Goal: Task Accomplishment & Management: Use online tool/utility

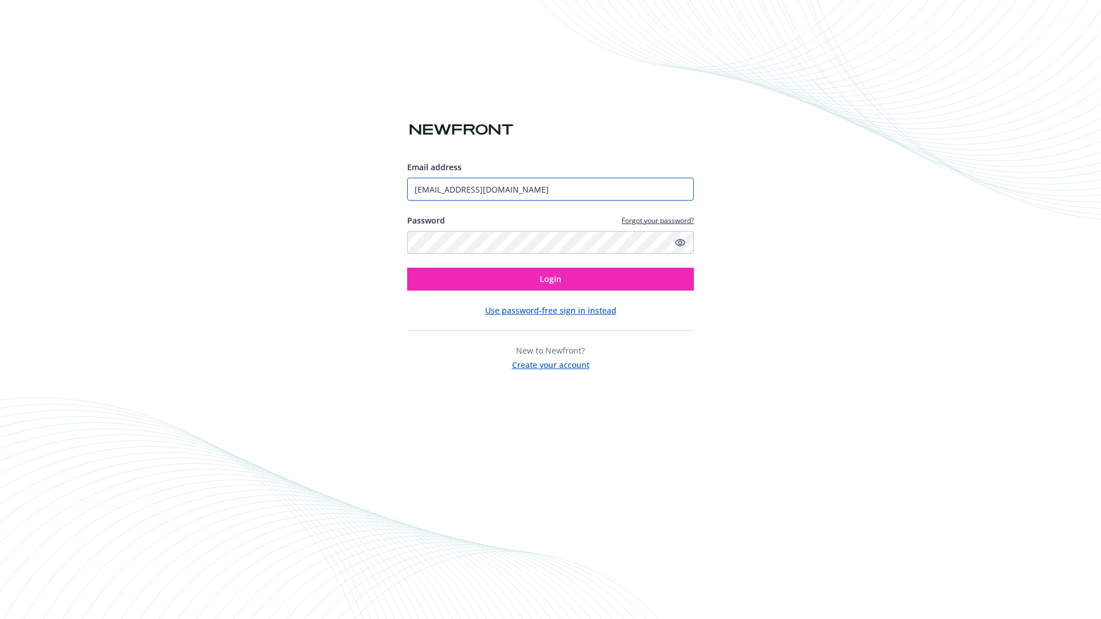
type input "[EMAIL_ADDRESS][DOMAIN_NAME]"
click at [551, 279] on span "Login" at bounding box center [551, 279] width 22 height 11
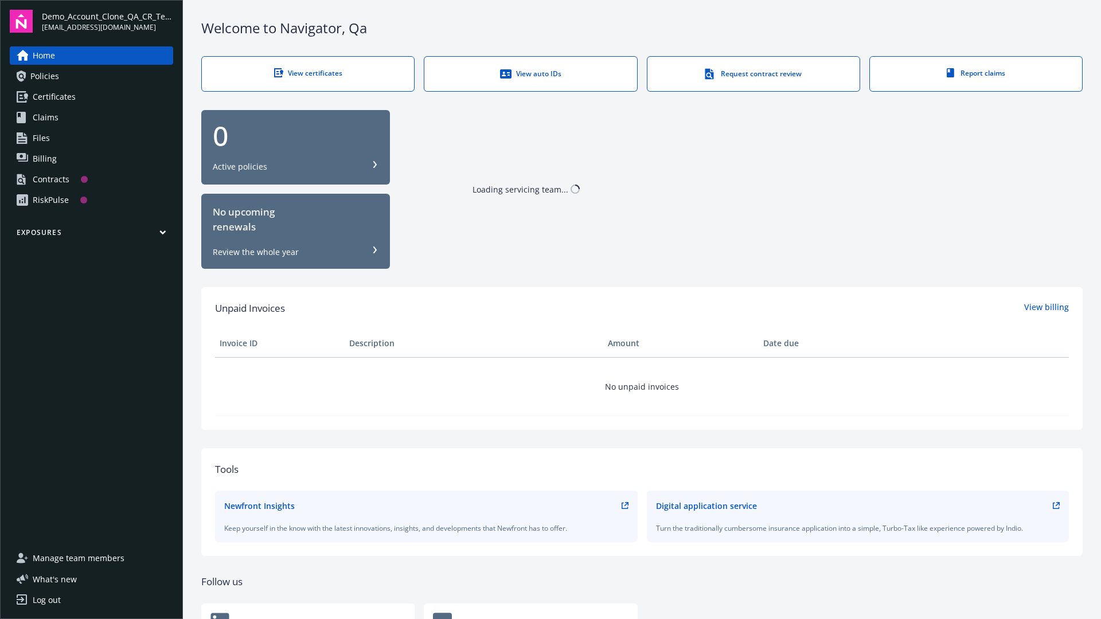
click at [107, 21] on span "Demo_Account_Clone_QA_CR_Tests_Prospect" at bounding box center [107, 16] width 131 height 12
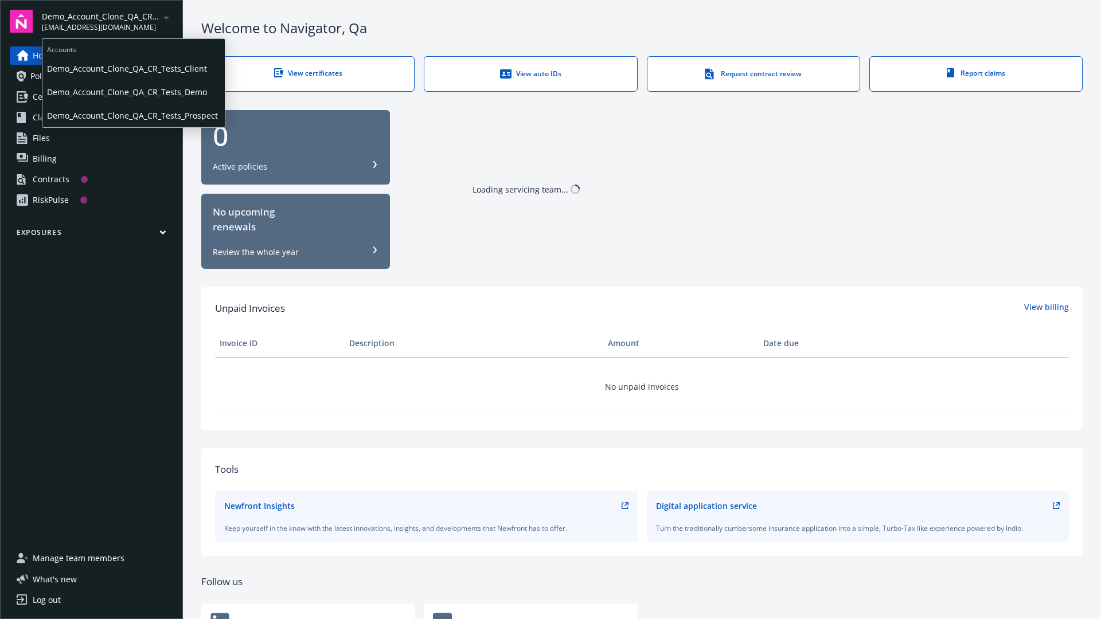
click at [132, 68] on span "Demo_Account_Clone_QA_CR_Tests_Client" at bounding box center [133, 69] width 173 height 24
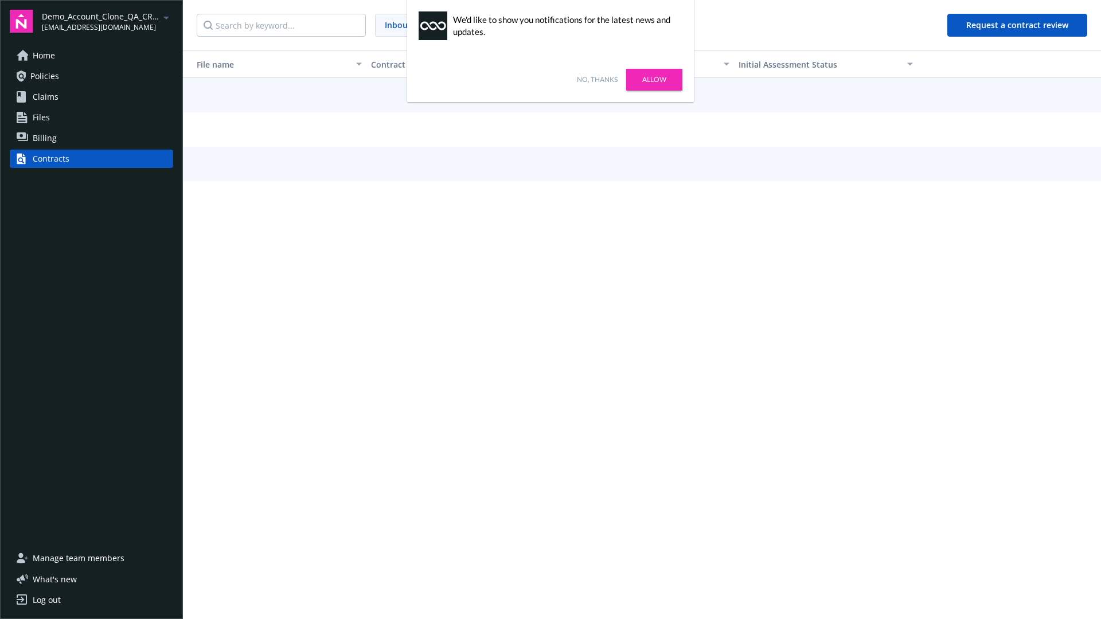
click at [597, 80] on link "No, thanks" at bounding box center [597, 80] width 41 height 10
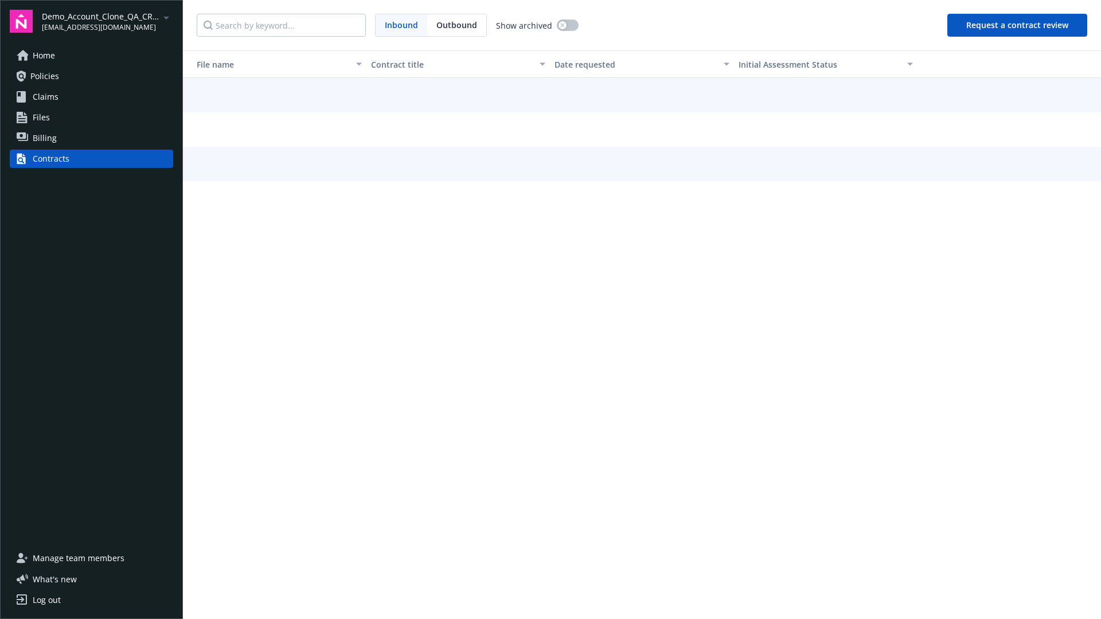
click at [1018, 25] on button "Request a contract review" at bounding box center [1018, 25] width 140 height 23
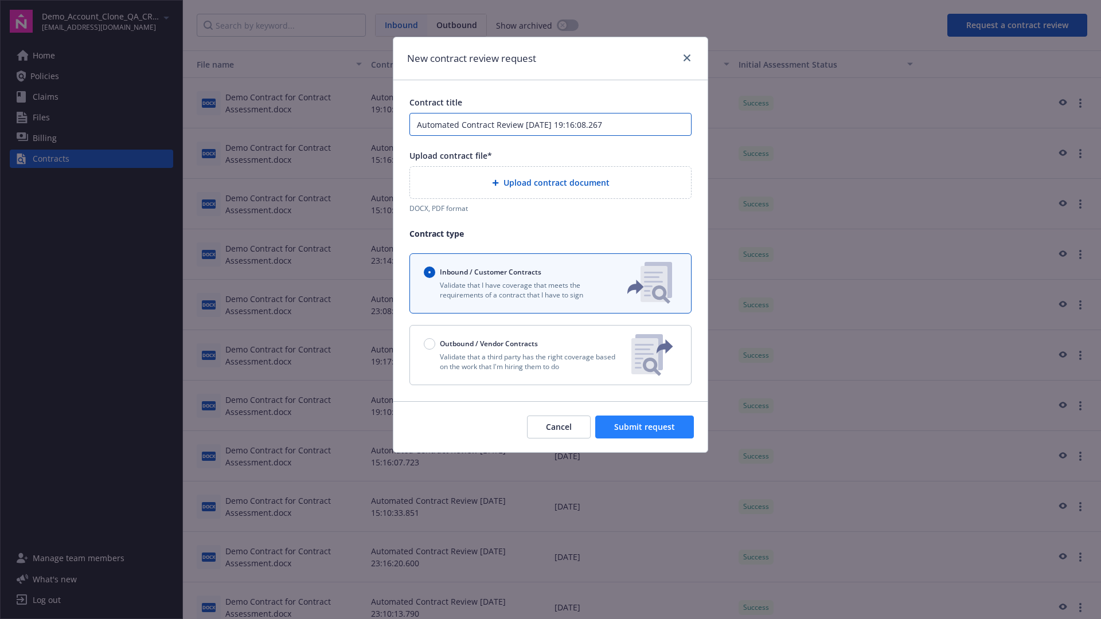
type input "Automated Contract Review 09-22-2025 19:16:08.267"
click at [551, 355] on p "Validate that a third party has the right coverage based on the work that I'm h…" at bounding box center [523, 362] width 198 height 20
radio input "false"
radio input "true"
click at [645, 432] on span "Submit request" at bounding box center [644, 427] width 61 height 11
